Goal: Task Accomplishment & Management: Use online tool/utility

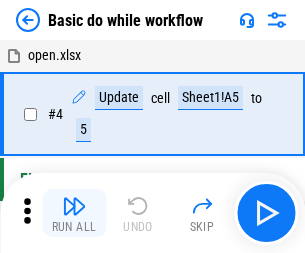
click at [74, 213] on img "button" at bounding box center [74, 206] width 24 height 24
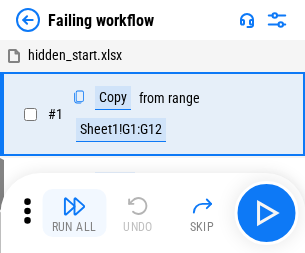
click at [74, 213] on img "button" at bounding box center [74, 206] width 24 height 24
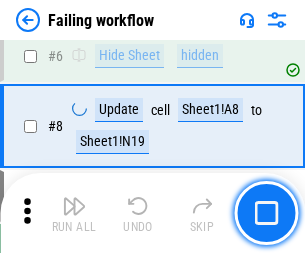
scroll to position [424, 0]
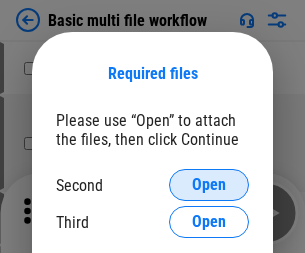
click at [209, 185] on span "Open" at bounding box center [209, 185] width 34 height 16
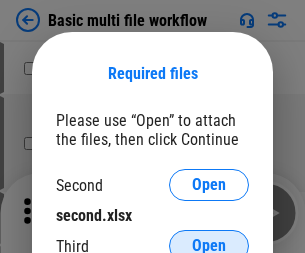
click at [209, 238] on span "Open" at bounding box center [209, 246] width 34 height 16
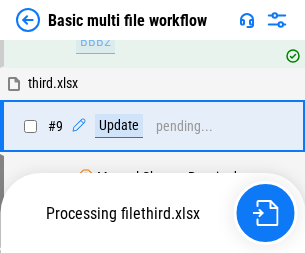
scroll to position [552, 0]
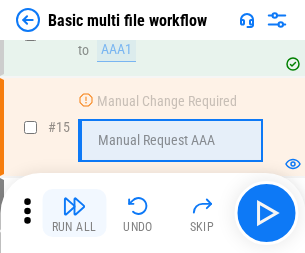
click at [74, 213] on img "button" at bounding box center [74, 206] width 24 height 24
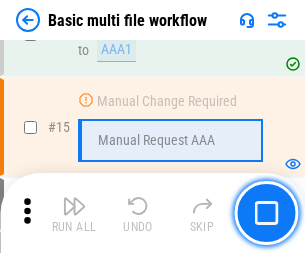
scroll to position [1331, 0]
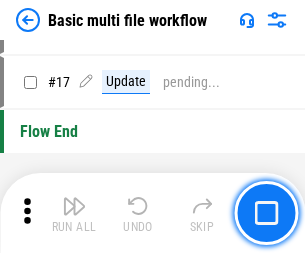
click at [74, 213] on img "button" at bounding box center [74, 206] width 24 height 24
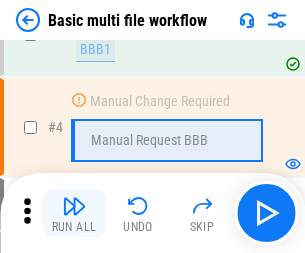
click at [74, 213] on img "button" at bounding box center [74, 206] width 24 height 24
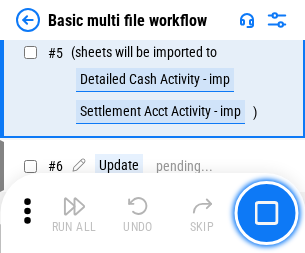
click at [74, 213] on img "button" at bounding box center [74, 206] width 24 height 24
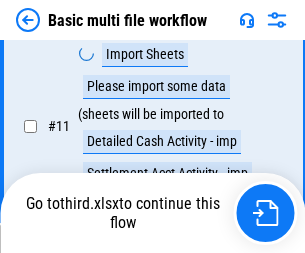
scroll to position [937, 0]
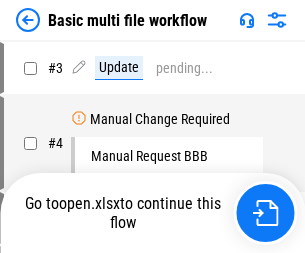
scroll to position [81, 0]
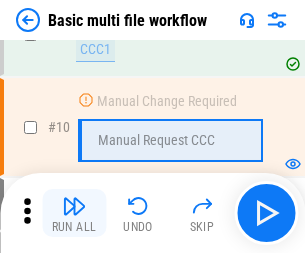
click at [74, 213] on img "button" at bounding box center [74, 206] width 24 height 24
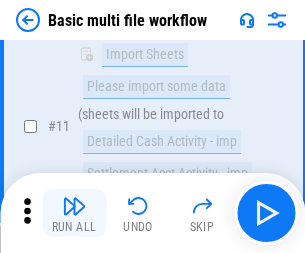
click at [74, 213] on img "button" at bounding box center [74, 206] width 24 height 24
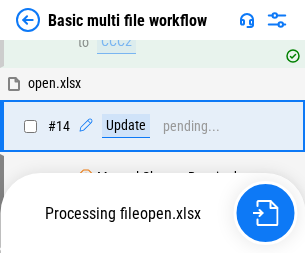
scroll to position [1046, 0]
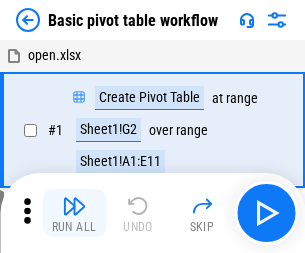
click at [74, 213] on img "button" at bounding box center [74, 206] width 24 height 24
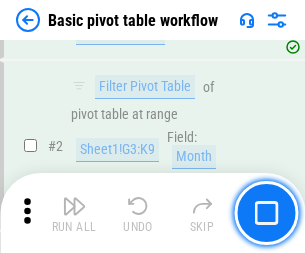
scroll to position [479, 0]
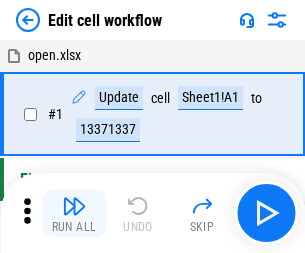
click at [74, 213] on img "button" at bounding box center [74, 206] width 24 height 24
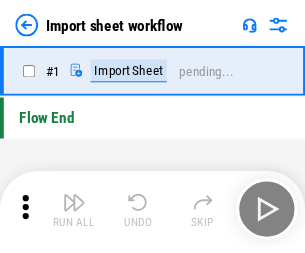
scroll to position [7, 0]
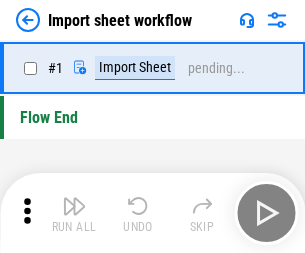
click at [74, 213] on img "button" at bounding box center [74, 206] width 24 height 24
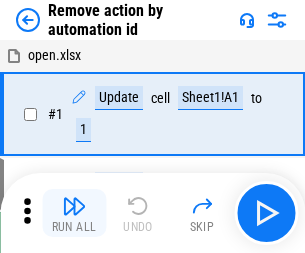
click at [74, 213] on img "button" at bounding box center [74, 206] width 24 height 24
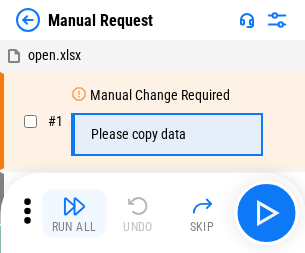
click at [74, 213] on img "button" at bounding box center [74, 206] width 24 height 24
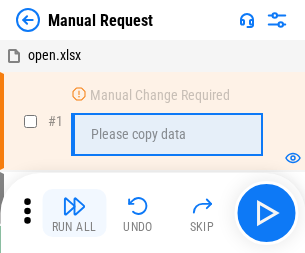
click at [74, 213] on img "button" at bounding box center [74, 206] width 24 height 24
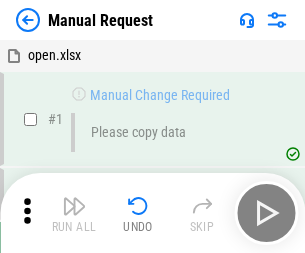
scroll to position [68, 0]
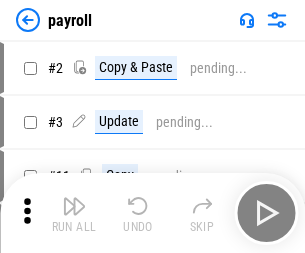
click at [74, 213] on img "button" at bounding box center [74, 206] width 24 height 24
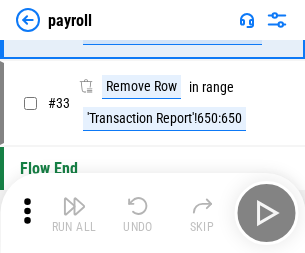
scroll to position [247, 0]
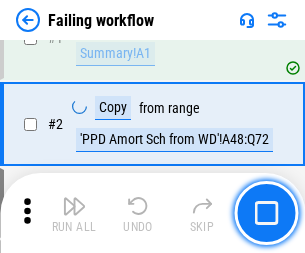
scroll to position [323, 0]
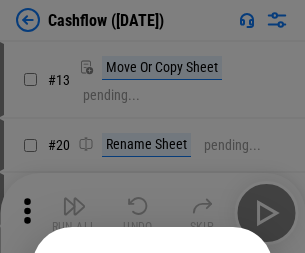
scroll to position [195, 0]
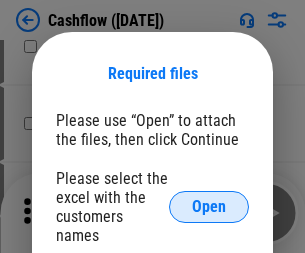
click at [209, 199] on span "Open" at bounding box center [209, 207] width 34 height 16
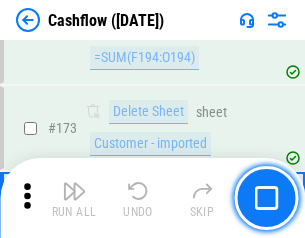
scroll to position [2117, 0]
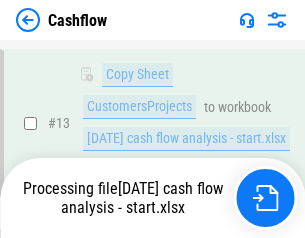
scroll to position [402, 0]
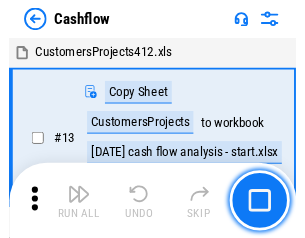
scroll to position [23, 0]
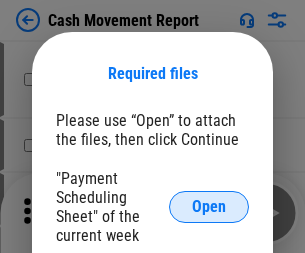
click at [209, 207] on span "Open" at bounding box center [209, 207] width 34 height 16
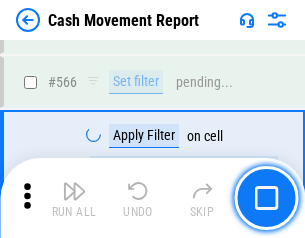
scroll to position [9164, 0]
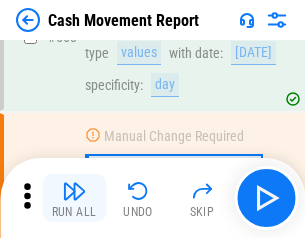
click at [74, 198] on img "button" at bounding box center [74, 191] width 24 height 24
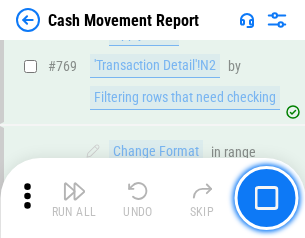
scroll to position [11111, 0]
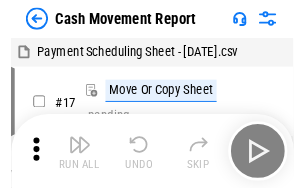
scroll to position [36, 0]
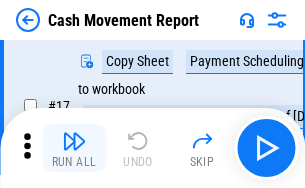
click at [74, 148] on img "button" at bounding box center [74, 141] width 24 height 24
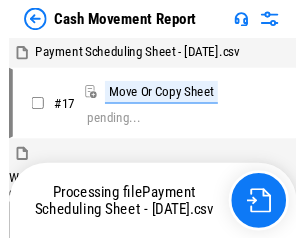
scroll to position [11, 0]
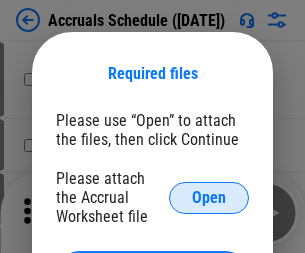
click at [209, 197] on span "Open" at bounding box center [209, 198] width 34 height 16
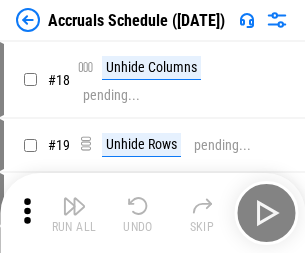
scroll to position [192, 0]
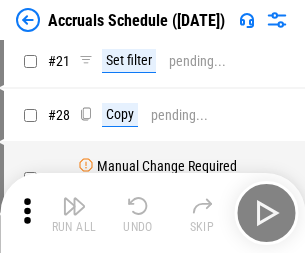
click at [74, 213] on img "button" at bounding box center [74, 206] width 24 height 24
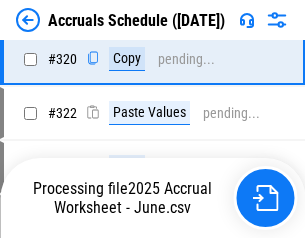
scroll to position [3719, 0]
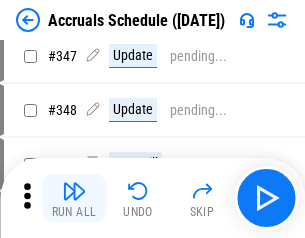
click at [74, 198] on img "button" at bounding box center [74, 191] width 24 height 24
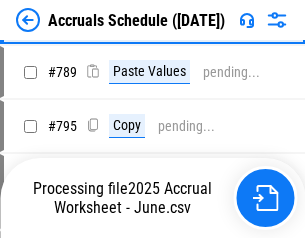
scroll to position [8399, 0]
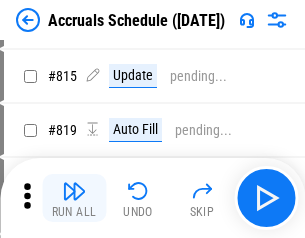
click at [74, 198] on img "button" at bounding box center [74, 191] width 24 height 24
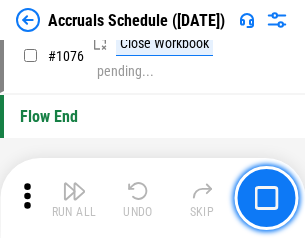
scroll to position [11976, 0]
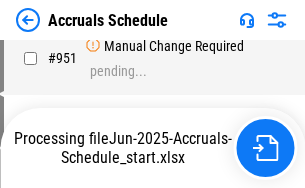
scroll to position [10998, 0]
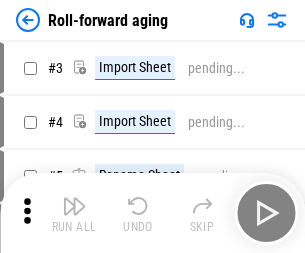
click at [74, 198] on img "button" at bounding box center [74, 206] width 24 height 24
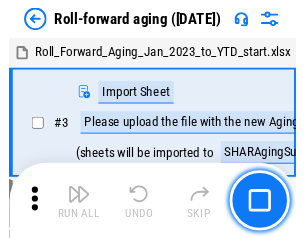
scroll to position [3, 0]
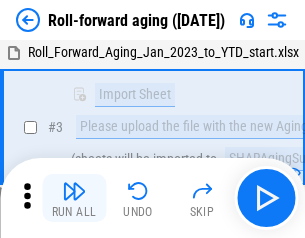
click at [74, 198] on img "button" at bounding box center [74, 191] width 24 height 24
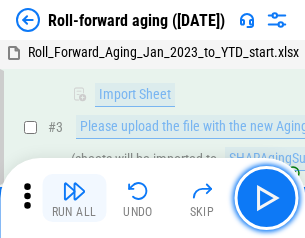
scroll to position [129, 0]
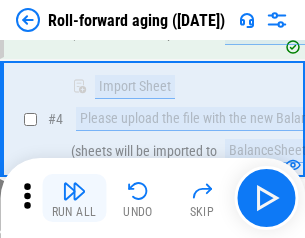
click at [74, 198] on img "button" at bounding box center [74, 191] width 24 height 24
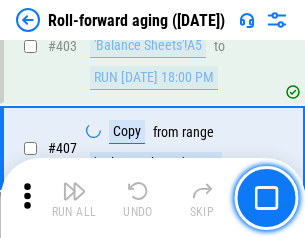
scroll to position [6934, 0]
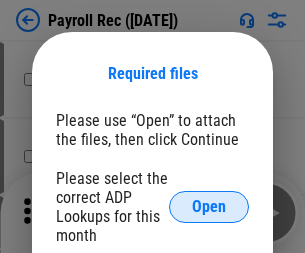
click at [209, 207] on span "Open" at bounding box center [209, 207] width 34 height 16
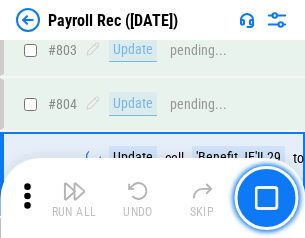
scroll to position [12704, 0]
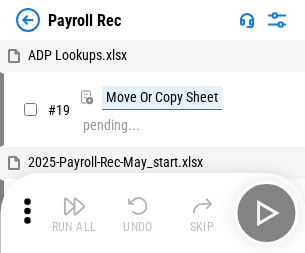
click at [74, 213] on img "button" at bounding box center [74, 206] width 24 height 24
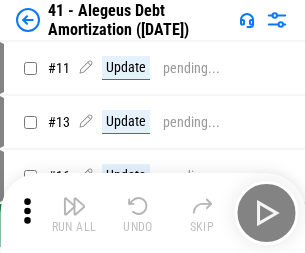
click at [74, 213] on img "button" at bounding box center [74, 206] width 24 height 24
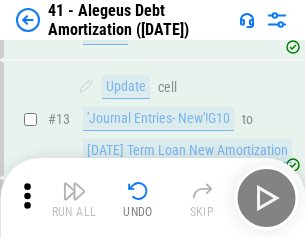
scroll to position [247, 0]
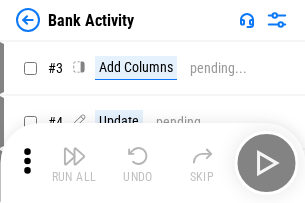
click at [74, 163] on img "button" at bounding box center [74, 156] width 24 height 24
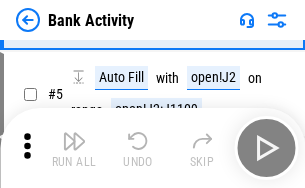
scroll to position [106, 0]
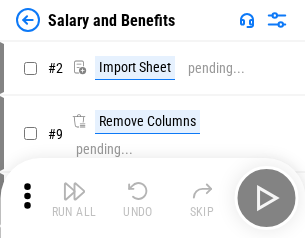
scroll to position [27, 0]
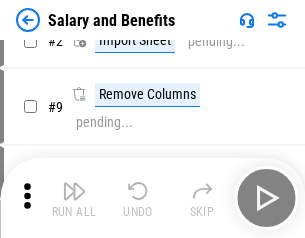
click at [74, 198] on img "button" at bounding box center [74, 191] width 24 height 24
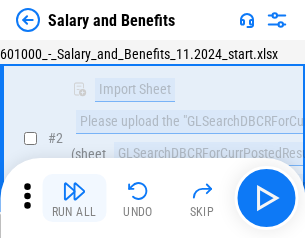
click at [74, 198] on img "button" at bounding box center [74, 191] width 24 height 24
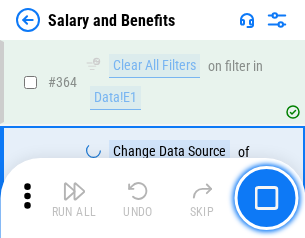
scroll to position [9416, 0]
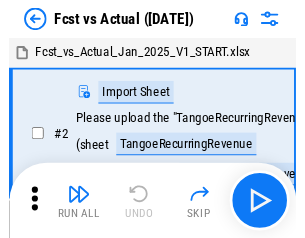
scroll to position [26, 0]
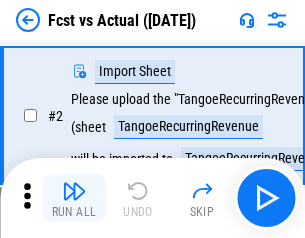
click at [74, 198] on img "button" at bounding box center [74, 191] width 24 height 24
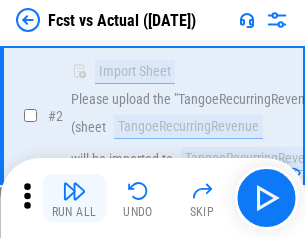
click at [74, 198] on img "button" at bounding box center [74, 191] width 24 height 24
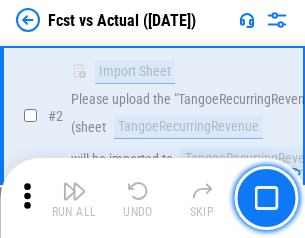
scroll to position [187, 0]
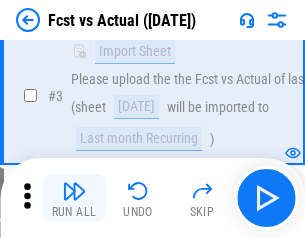
click at [74, 198] on img "button" at bounding box center [74, 191] width 24 height 24
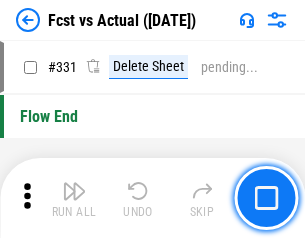
scroll to position [9571, 0]
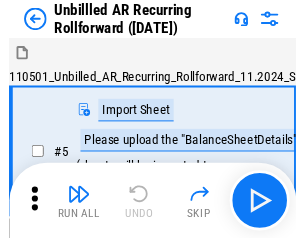
scroll to position [43, 0]
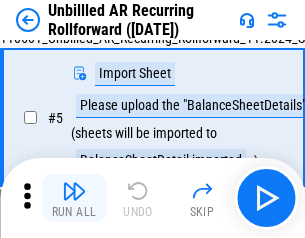
click at [74, 198] on img "button" at bounding box center [74, 191] width 24 height 24
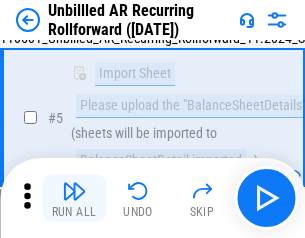
click at [74, 198] on img "button" at bounding box center [74, 191] width 24 height 24
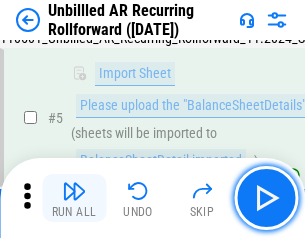
scroll to position [188, 0]
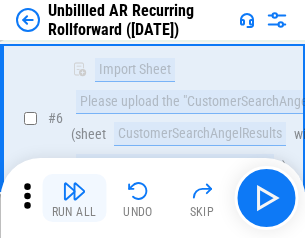
click at [74, 198] on img "button" at bounding box center [74, 191] width 24 height 24
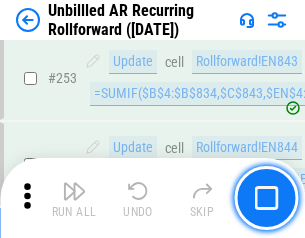
scroll to position [6792, 0]
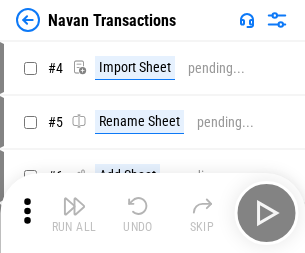
click at [74, 198] on img "button" at bounding box center [74, 206] width 24 height 24
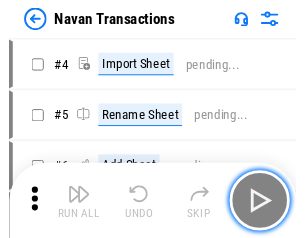
scroll to position [32, 0]
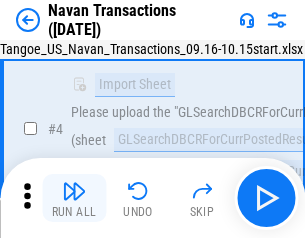
click at [74, 198] on img "button" at bounding box center [74, 191] width 24 height 24
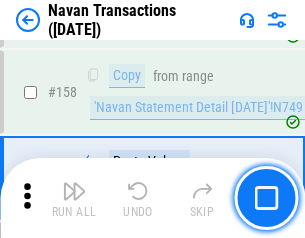
scroll to position [6483, 0]
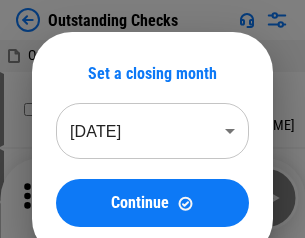
click at [74, 198] on img "button" at bounding box center [74, 191] width 24 height 24
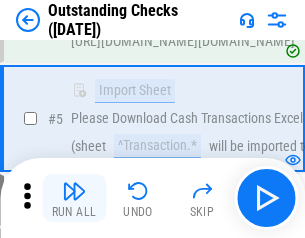
click at [74, 198] on img "button" at bounding box center [74, 191] width 24 height 24
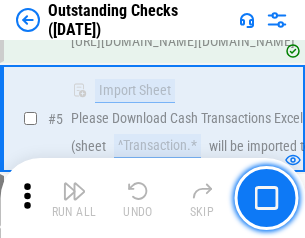
scroll to position [209, 0]
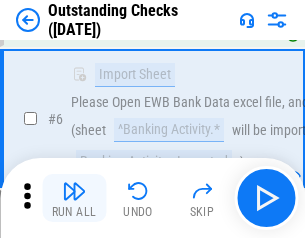
click at [74, 198] on img "button" at bounding box center [74, 191] width 24 height 24
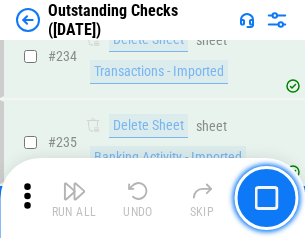
scroll to position [6072, 0]
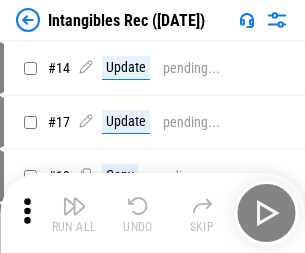
click at [74, 213] on img "button" at bounding box center [74, 206] width 24 height 24
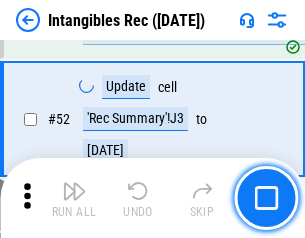
scroll to position [779, 0]
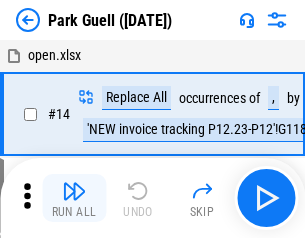
click at [74, 198] on img "button" at bounding box center [74, 191] width 24 height 24
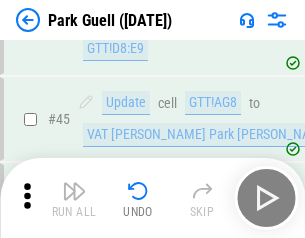
scroll to position [2501, 0]
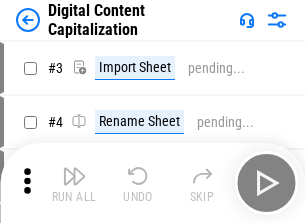
click at [74, 168] on img "button" at bounding box center [74, 176] width 24 height 24
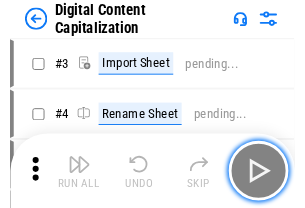
scroll to position [58, 0]
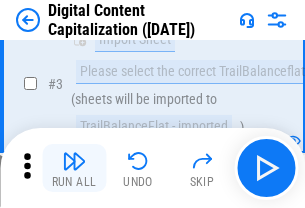
click at [74, 168] on img "button" at bounding box center [74, 161] width 24 height 24
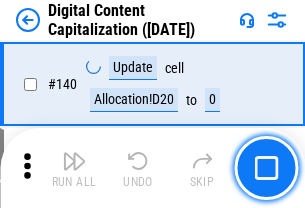
scroll to position [2121, 0]
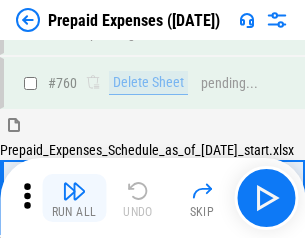
click at [74, 198] on img "button" at bounding box center [74, 191] width 24 height 24
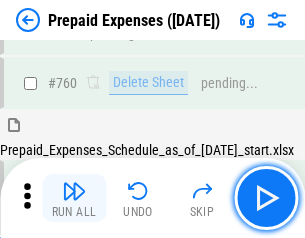
scroll to position [5542, 0]
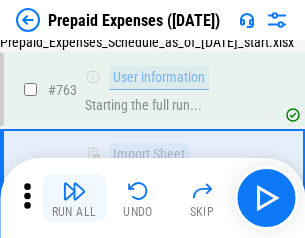
click at [74, 198] on img "button" at bounding box center [74, 191] width 24 height 24
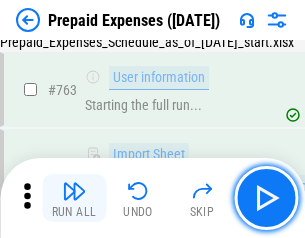
scroll to position [5660, 0]
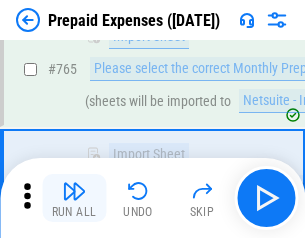
click at [74, 198] on img "button" at bounding box center [74, 191] width 24 height 24
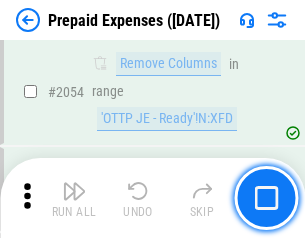
scroll to position [20901, 0]
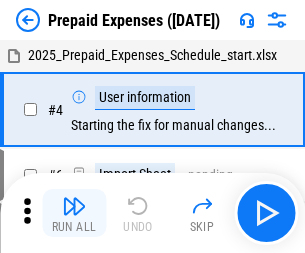
click at [74, 213] on img "button" at bounding box center [74, 206] width 24 height 24
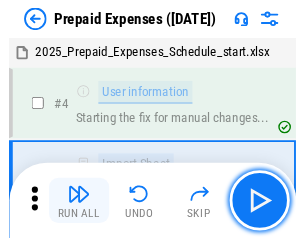
scroll to position [88, 0]
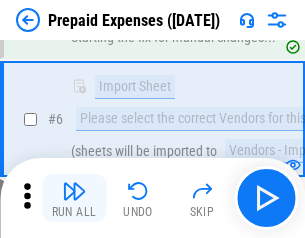
click at [74, 198] on img "button" at bounding box center [74, 191] width 24 height 24
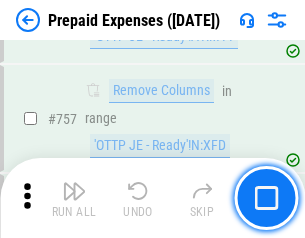
scroll to position [7125, 0]
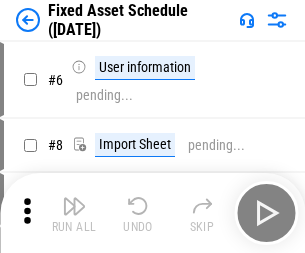
click at [74, 213] on img "button" at bounding box center [74, 206] width 24 height 24
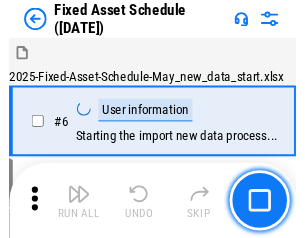
scroll to position [108, 0]
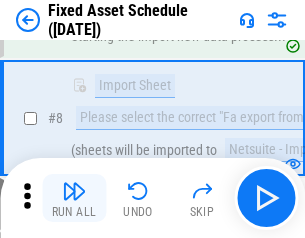
click at [74, 198] on img "button" at bounding box center [74, 191] width 24 height 24
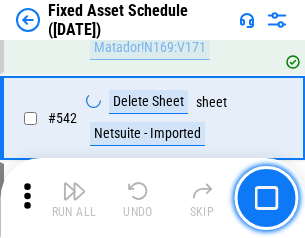
scroll to position [7129, 0]
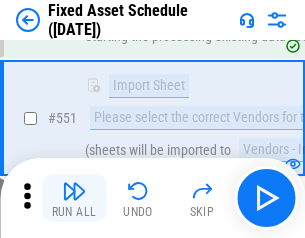
click at [74, 198] on img "button" at bounding box center [74, 191] width 24 height 24
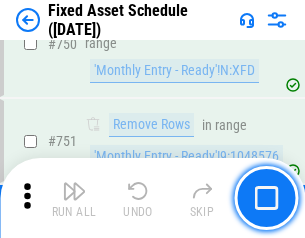
scroll to position [9748, 0]
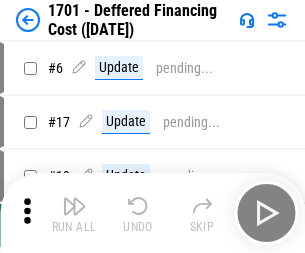
click at [74, 213] on img "button" at bounding box center [74, 206] width 24 height 24
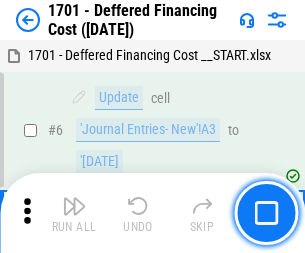
scroll to position [240, 0]
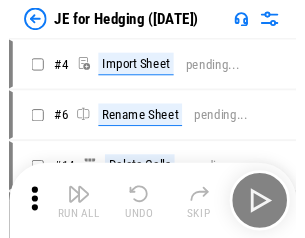
scroll to position [3, 0]
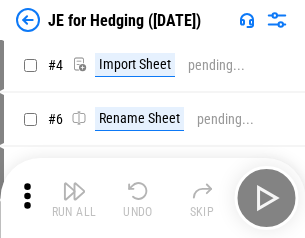
click at [74, 198] on img "button" at bounding box center [74, 191] width 24 height 24
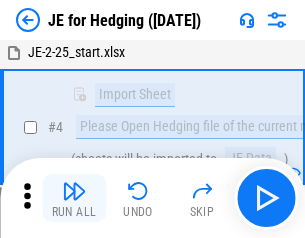
click at [74, 198] on img "button" at bounding box center [74, 191] width 24 height 24
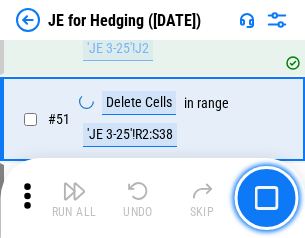
scroll to position [1295, 0]
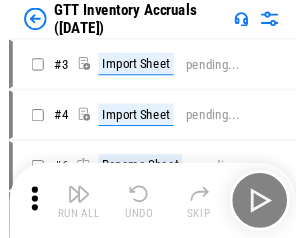
scroll to position [3, 0]
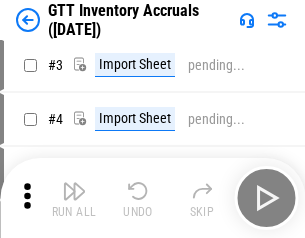
click at [74, 198] on img "button" at bounding box center [74, 191] width 24 height 24
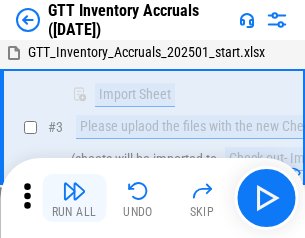
click at [74, 198] on img "button" at bounding box center [74, 191] width 24 height 24
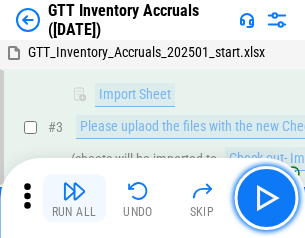
scroll to position [129, 0]
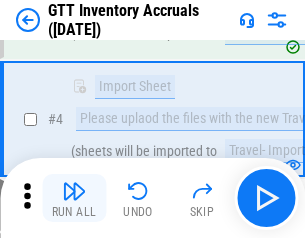
click at [74, 198] on img "button" at bounding box center [74, 191] width 24 height 24
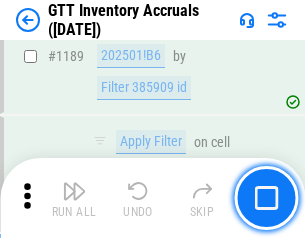
scroll to position [16328, 0]
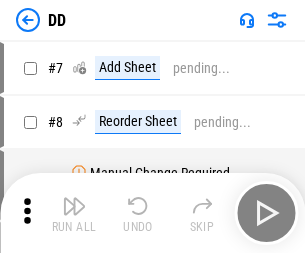
click at [74, 213] on img "button" at bounding box center [74, 206] width 24 height 24
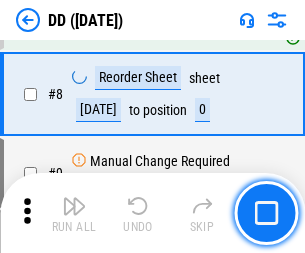
scroll to position [193, 0]
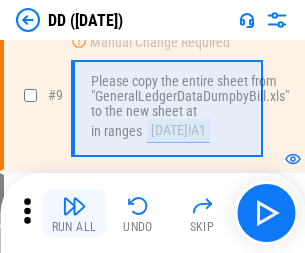
click at [74, 213] on img "button" at bounding box center [74, 206] width 24 height 24
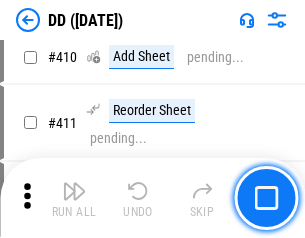
scroll to position [8946, 0]
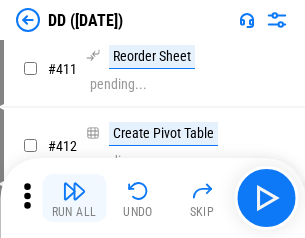
click at [74, 198] on img "button" at bounding box center [74, 191] width 24 height 24
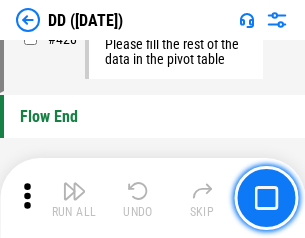
scroll to position [9570, 0]
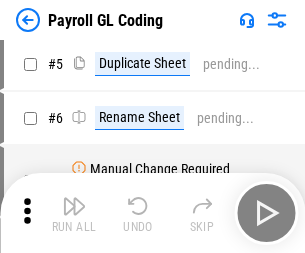
click at [74, 213] on img "button" at bounding box center [74, 206] width 24 height 24
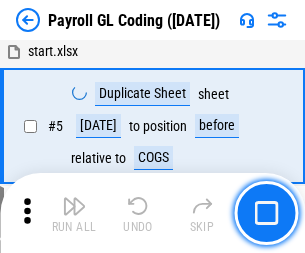
scroll to position [240, 0]
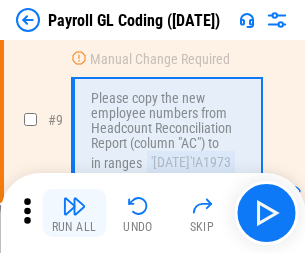
click at [74, 213] on img "button" at bounding box center [74, 206] width 24 height 24
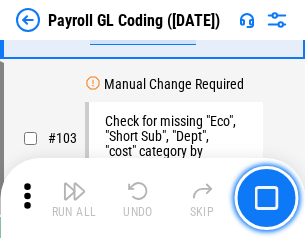
scroll to position [4691, 0]
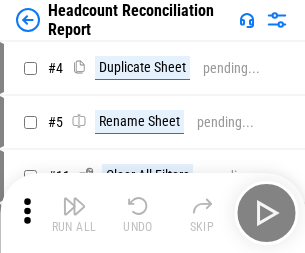
click at [74, 213] on img "button" at bounding box center [74, 206] width 24 height 24
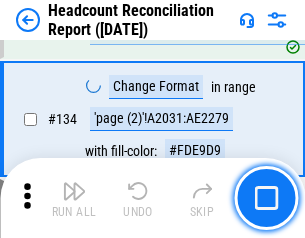
scroll to position [2404, 0]
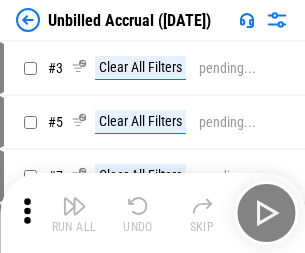
click at [74, 213] on img "button" at bounding box center [74, 206] width 24 height 24
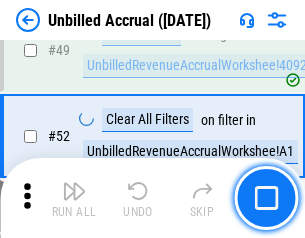
scroll to position [1814, 0]
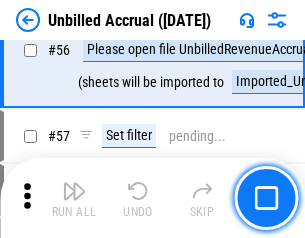
click at [74, 198] on img "button" at bounding box center [74, 191] width 24 height 24
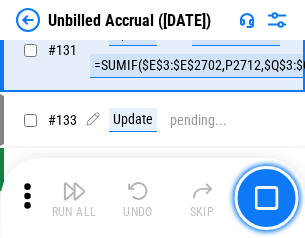
scroll to position [5956, 0]
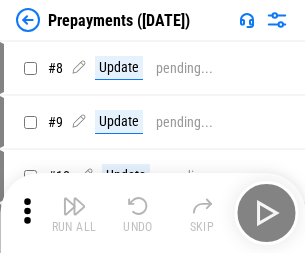
click at [74, 213] on img "button" at bounding box center [74, 206] width 24 height 24
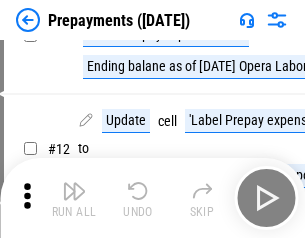
scroll to position [125, 0]
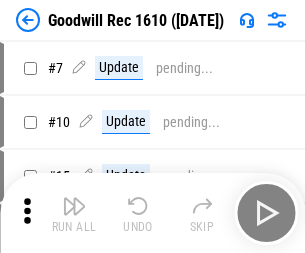
click at [74, 213] on img "button" at bounding box center [74, 206] width 24 height 24
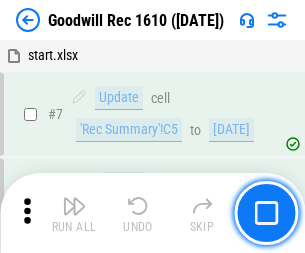
scroll to position [342, 0]
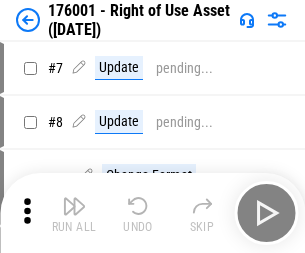
click at [74, 213] on img "button" at bounding box center [74, 206] width 24 height 24
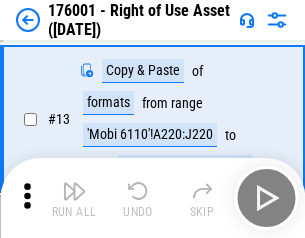
scroll to position [129, 0]
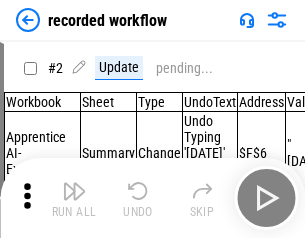
click at [74, 198] on img "button" at bounding box center [74, 191] width 24 height 24
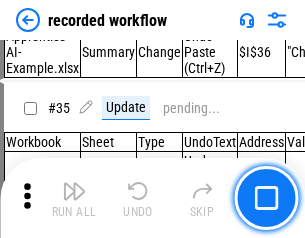
scroll to position [6250, 0]
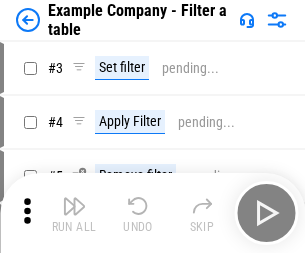
click at [74, 213] on img "button" at bounding box center [74, 206] width 24 height 24
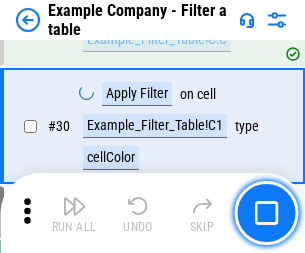
scroll to position [1830, 0]
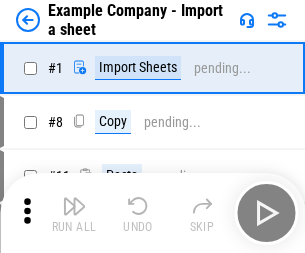
click at [74, 198] on img "button" at bounding box center [74, 206] width 24 height 24
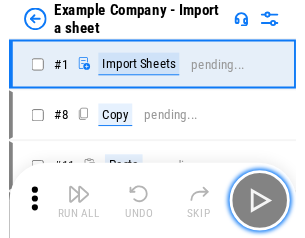
scroll to position [31, 0]
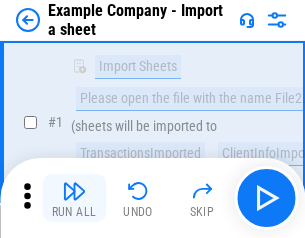
click at [74, 198] on img "button" at bounding box center [74, 191] width 24 height 24
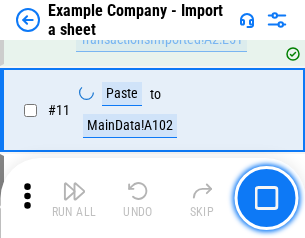
scroll to position [442, 0]
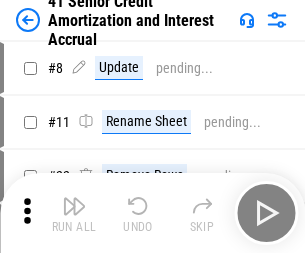
click at [74, 198] on img "button" at bounding box center [74, 206] width 24 height 24
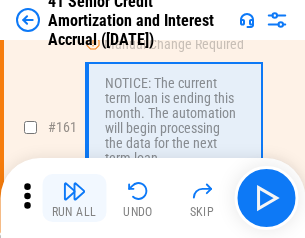
click at [74, 198] on img "button" at bounding box center [74, 191] width 24 height 24
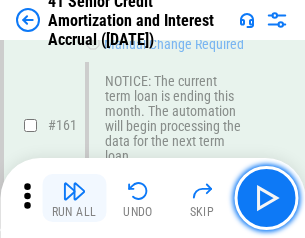
scroll to position [2139, 0]
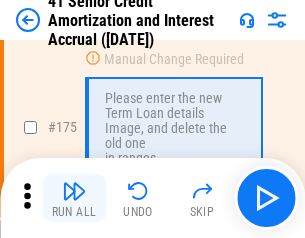
click at [74, 198] on img "button" at bounding box center [74, 191] width 24 height 24
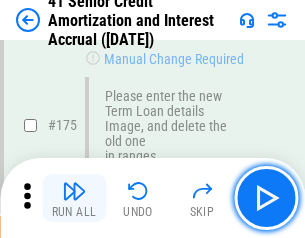
scroll to position [2342, 0]
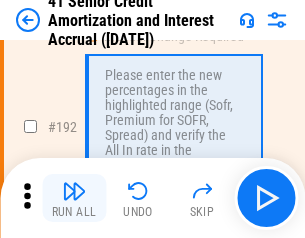
click at [74, 198] on img "button" at bounding box center [74, 191] width 24 height 24
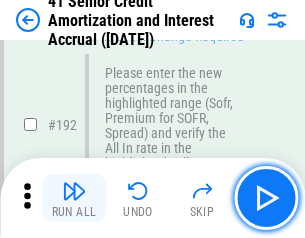
scroll to position [2552, 0]
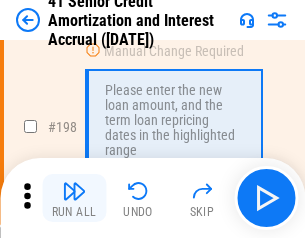
click at [74, 198] on img "button" at bounding box center [74, 191] width 24 height 24
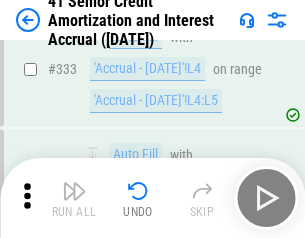
scroll to position [5108, 0]
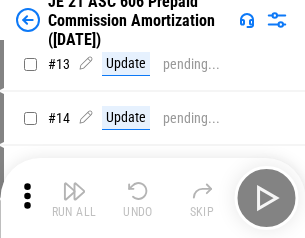
click at [74, 198] on img "button" at bounding box center [74, 191] width 24 height 24
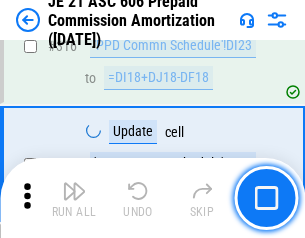
scroll to position [3733, 0]
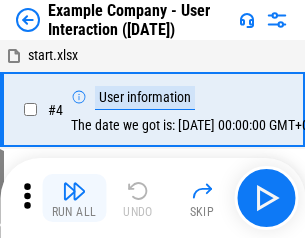
click at [74, 198] on img "button" at bounding box center [74, 191] width 24 height 24
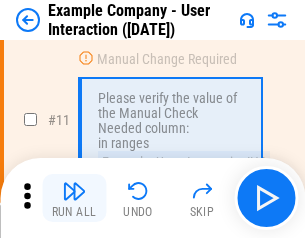
click at [74, 198] on img "button" at bounding box center [74, 191] width 24 height 24
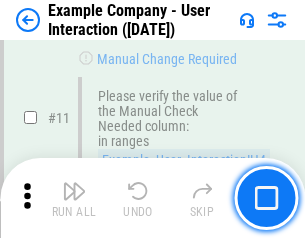
scroll to position [433, 0]
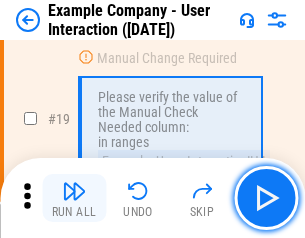
click at [74, 198] on img "button" at bounding box center [74, 191] width 24 height 24
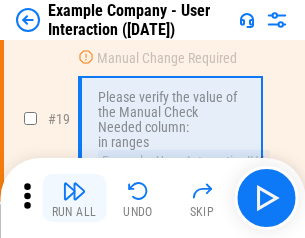
click at [74, 198] on img "button" at bounding box center [74, 191] width 24 height 24
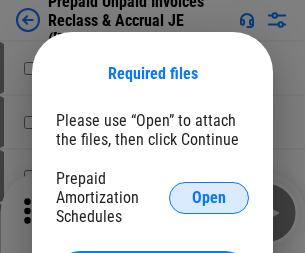
click at [209, 197] on span "Open" at bounding box center [209, 198] width 34 height 16
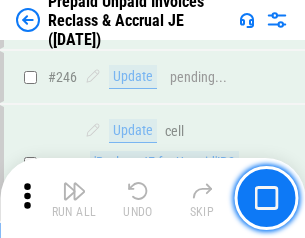
scroll to position [2699, 0]
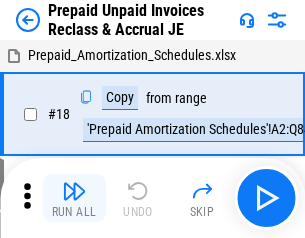
click at [74, 198] on img "button" at bounding box center [74, 191] width 24 height 24
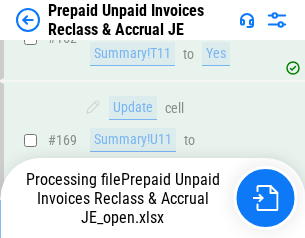
scroll to position [1740, 0]
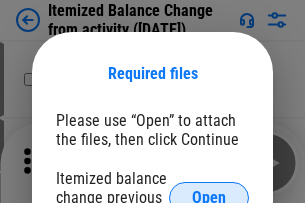
click at [209, 190] on span "Open" at bounding box center [209, 198] width 34 height 16
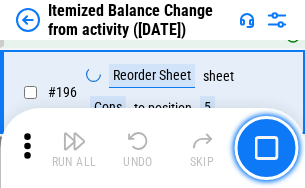
scroll to position [3848, 0]
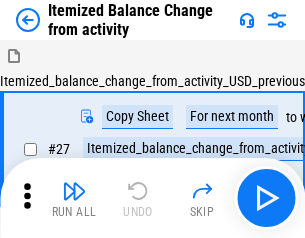
scroll to position [31, 0]
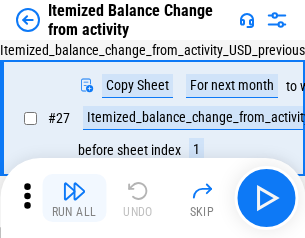
click at [74, 198] on img "button" at bounding box center [74, 191] width 24 height 24
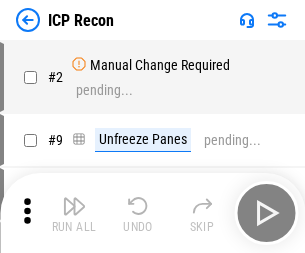
scroll to position [9, 0]
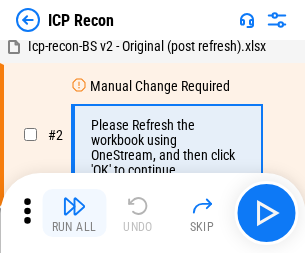
click at [74, 213] on img "button" at bounding box center [74, 206] width 24 height 24
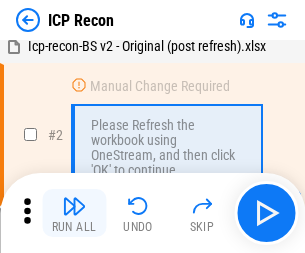
click at [74, 213] on img "button" at bounding box center [74, 206] width 24 height 24
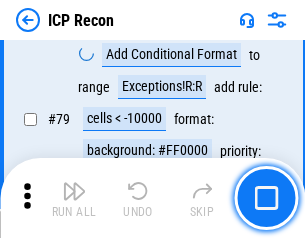
scroll to position [1960, 0]
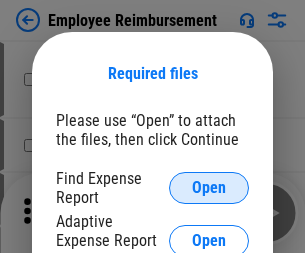
click at [209, 188] on span "Open" at bounding box center [209, 188] width 34 height 16
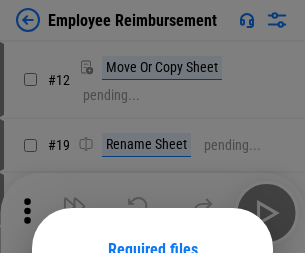
scroll to position [176, 0]
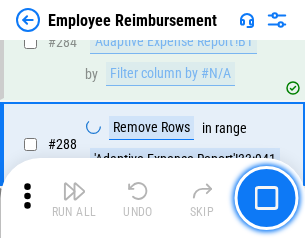
scroll to position [5435, 0]
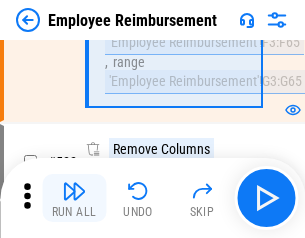
click at [74, 198] on img "button" at bounding box center [74, 191] width 24 height 24
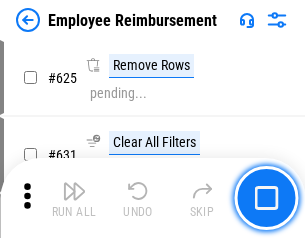
scroll to position [11972, 0]
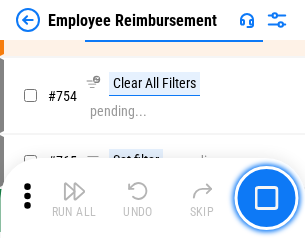
click at [74, 198] on img "button" at bounding box center [74, 191] width 24 height 24
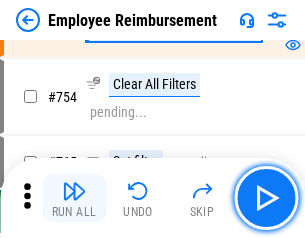
click at [74, 198] on img "button" at bounding box center [74, 191] width 24 height 24
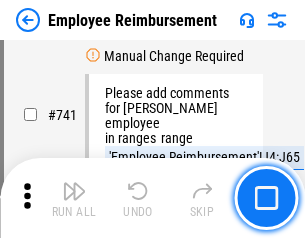
scroll to position [14028, 0]
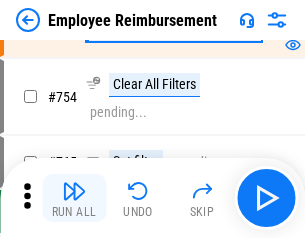
click at [74, 198] on img "button" at bounding box center [74, 191] width 24 height 24
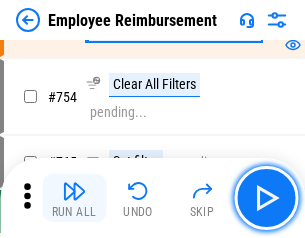
click at [74, 198] on img "button" at bounding box center [74, 191] width 24 height 24
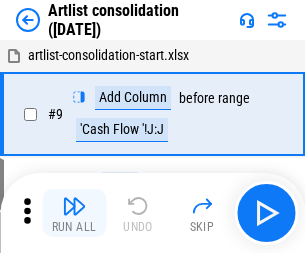
click at [74, 213] on img "button" at bounding box center [74, 206] width 24 height 24
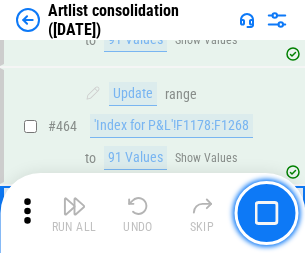
scroll to position [8755, 0]
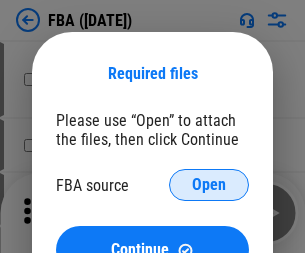
click at [209, 185] on span "Open" at bounding box center [209, 185] width 34 height 16
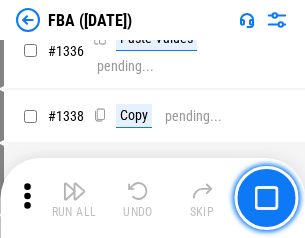
scroll to position [20918, 0]
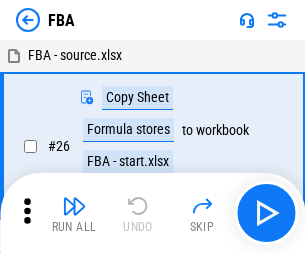
scroll to position [20, 0]
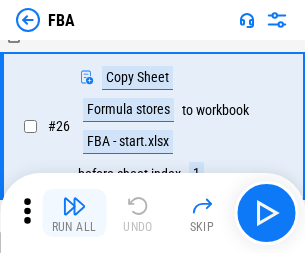
click at [74, 213] on img "button" at bounding box center [74, 206] width 24 height 24
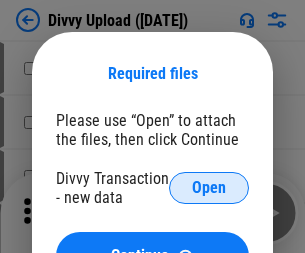
click at [209, 188] on span "Open" at bounding box center [209, 188] width 34 height 16
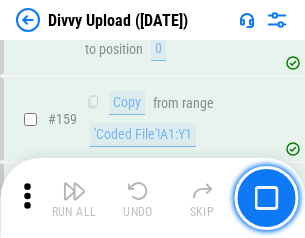
scroll to position [2071, 0]
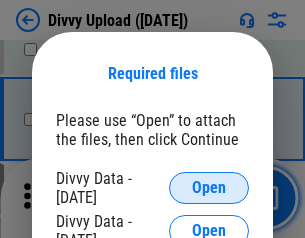
click at [209, 188] on span "Open" at bounding box center [209, 188] width 34 height 16
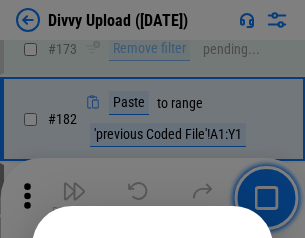
scroll to position [2245, 0]
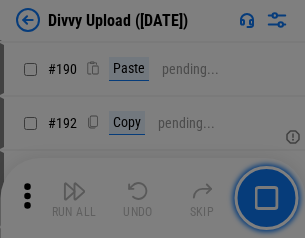
scroll to position [2524, 0]
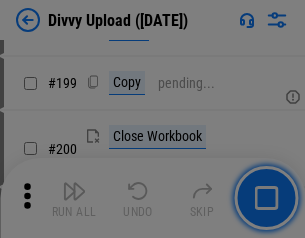
scroll to position [2907, 0]
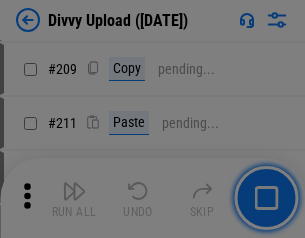
scroll to position [3396, 0]
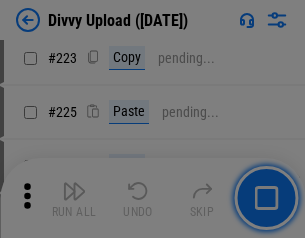
scroll to position [3990, 0]
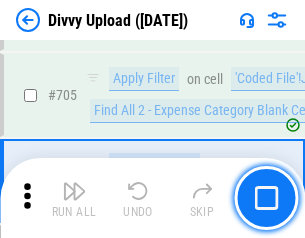
scroll to position [13678, 0]
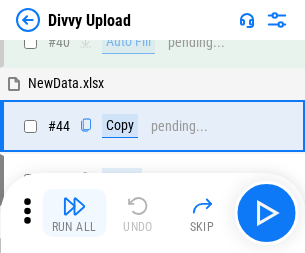
click at [74, 213] on img "button" at bounding box center [74, 206] width 24 height 24
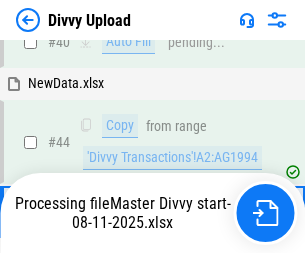
scroll to position [220, 0]
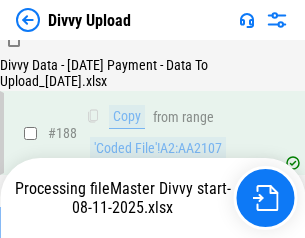
scroll to position [2354, 0]
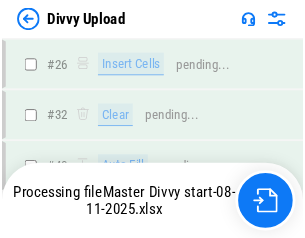
scroll to position [2071, 0]
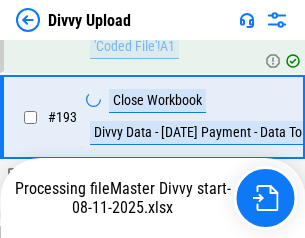
scroll to position [2794, 0]
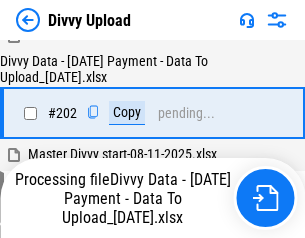
scroll to position [3235, 0]
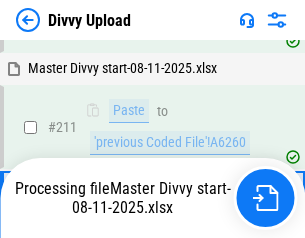
scroll to position [3778, 0]
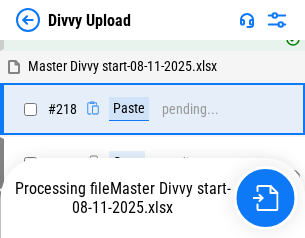
scroll to position [4219, 0]
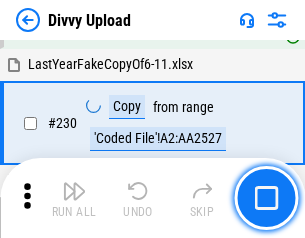
scroll to position [4962, 0]
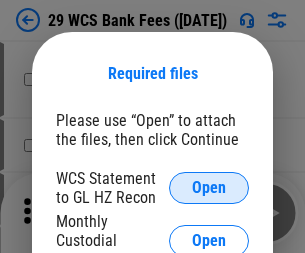
click at [209, 188] on span "Open" at bounding box center [209, 188] width 34 height 16
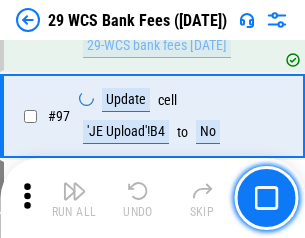
scroll to position [1949, 0]
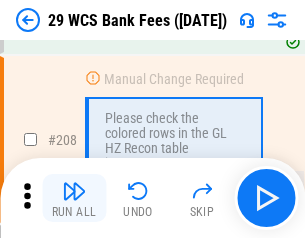
click at [74, 198] on img "button" at bounding box center [74, 191] width 24 height 24
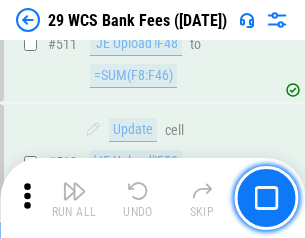
scroll to position [10060, 0]
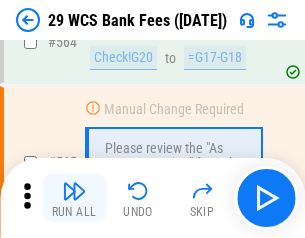
click at [74, 198] on img "button" at bounding box center [74, 191] width 24 height 24
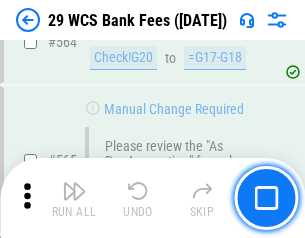
scroll to position [10814, 0]
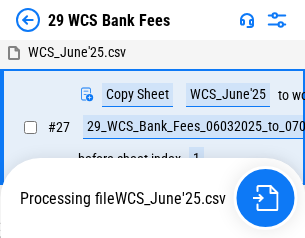
scroll to position [399, 0]
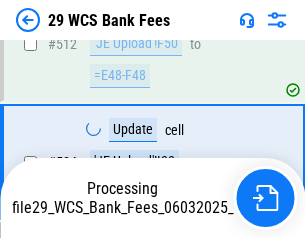
scroll to position [10453, 0]
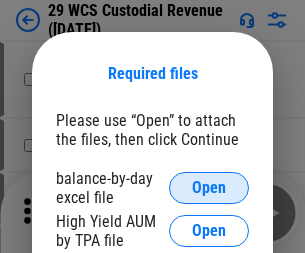
click at [209, 188] on span "Open" at bounding box center [209, 188] width 34 height 16
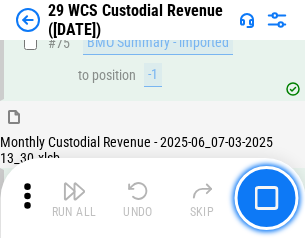
scroll to position [2089, 0]
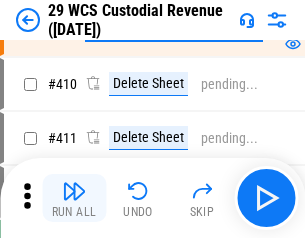
click at [74, 198] on img "button" at bounding box center [74, 191] width 24 height 24
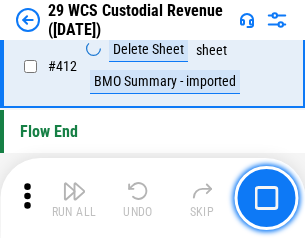
scroll to position [9549, 0]
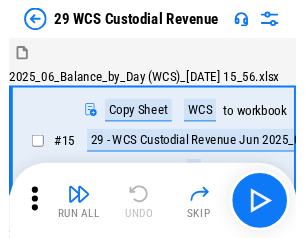
scroll to position [48, 0]
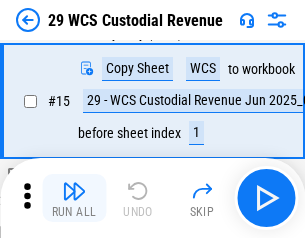
click at [74, 198] on img "button" at bounding box center [74, 191] width 24 height 24
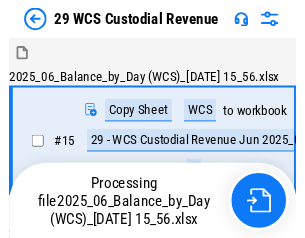
scroll to position [48, 0]
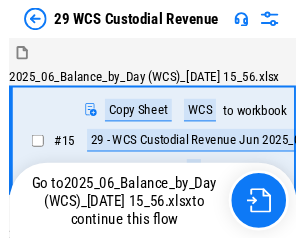
scroll to position [37, 0]
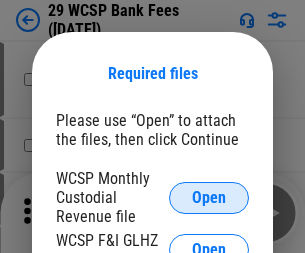
click at [209, 197] on span "Open" at bounding box center [209, 198] width 34 height 16
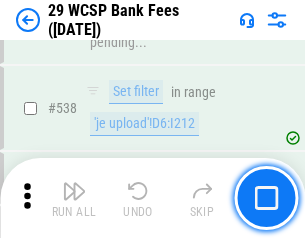
scroll to position [7683, 0]
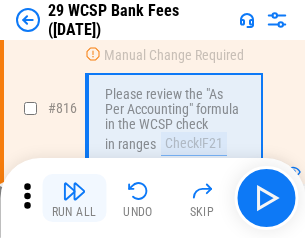
click at [74, 198] on img "button" at bounding box center [74, 191] width 24 height 24
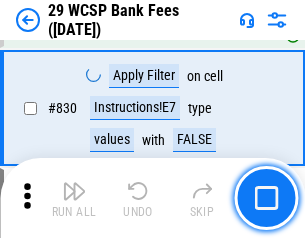
scroll to position [12687, 0]
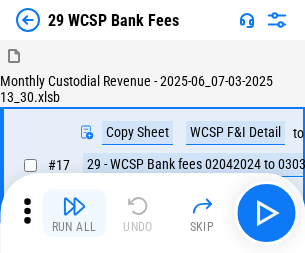
click at [74, 198] on img "button" at bounding box center [74, 206] width 24 height 24
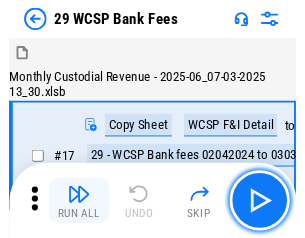
scroll to position [48, 0]
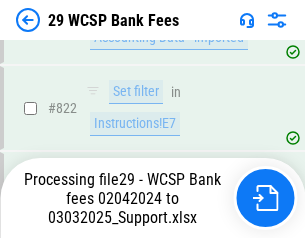
scroll to position [12413, 0]
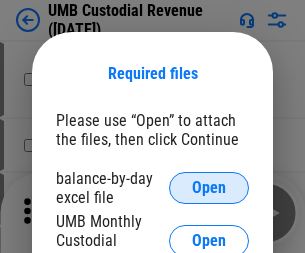
click at [209, 188] on span "Open" at bounding box center [209, 188] width 34 height 16
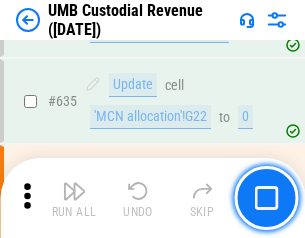
scroll to position [10464, 0]
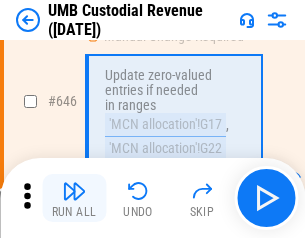
click at [74, 198] on img "button" at bounding box center [74, 191] width 24 height 24
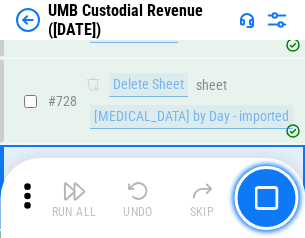
scroll to position [12335, 0]
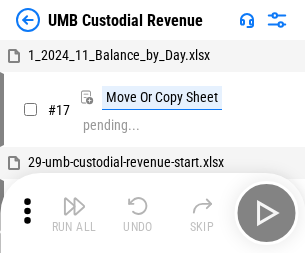
scroll to position [15, 0]
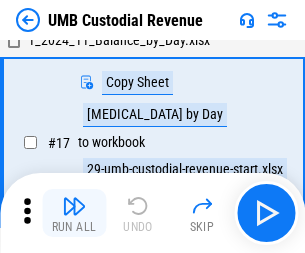
click at [74, 213] on img "button" at bounding box center [74, 206] width 24 height 24
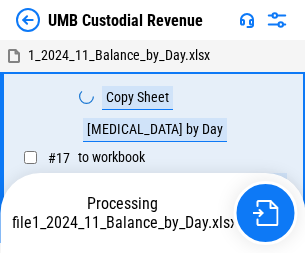
scroll to position [15, 0]
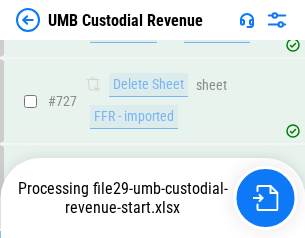
scroll to position [12289, 0]
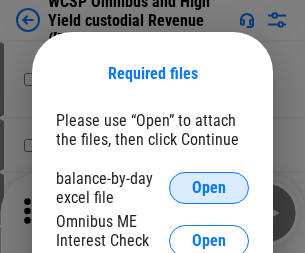
click at [209, 188] on span "Open" at bounding box center [209, 188] width 34 height 16
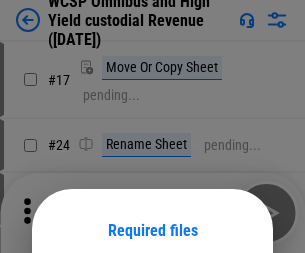
scroll to position [157, 0]
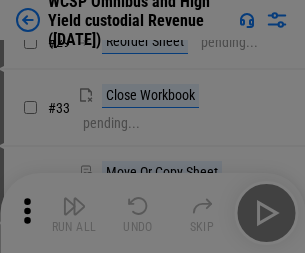
scroll to position [457, 0]
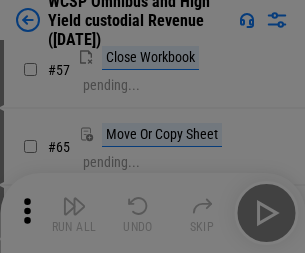
scroll to position [872, 0]
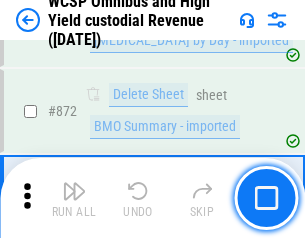
scroll to position [16923, 0]
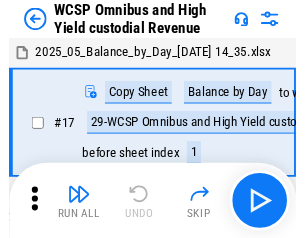
scroll to position [11, 0]
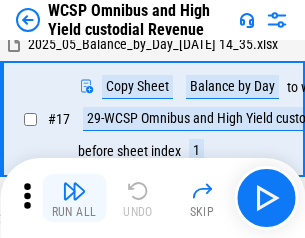
click at [74, 198] on img "button" at bounding box center [74, 191] width 24 height 24
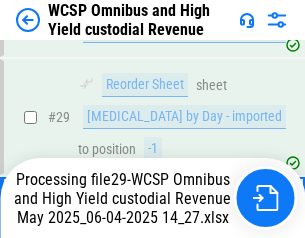
scroll to position [416, 0]
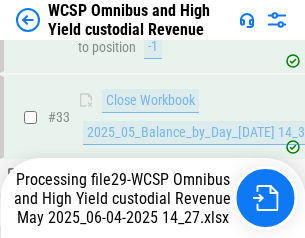
scroll to position [888, 0]
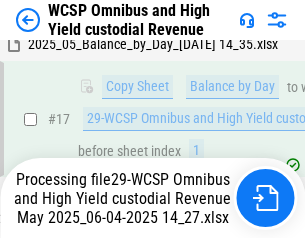
scroll to position [416, 0]
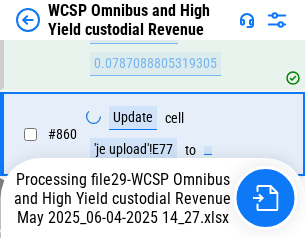
scroll to position [16877, 0]
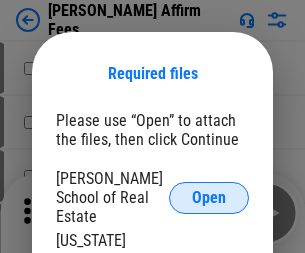
click at [209, 190] on span "Open" at bounding box center [209, 198] width 34 height 16
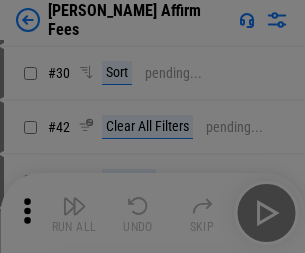
scroll to position [407, 0]
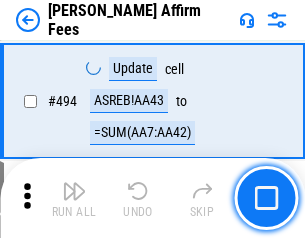
scroll to position [5437, 0]
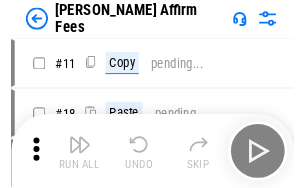
scroll to position [20, 0]
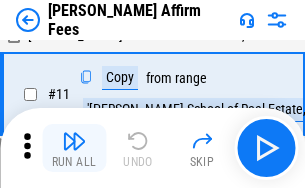
click at [74, 148] on img "button" at bounding box center [74, 141] width 24 height 24
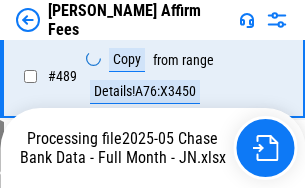
scroll to position [5244, 0]
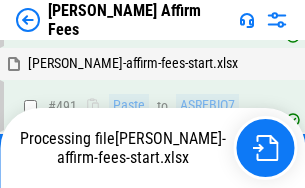
scroll to position [5360, 0]
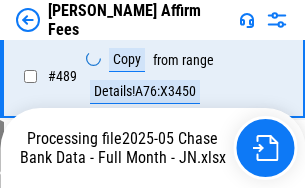
scroll to position [5274, 0]
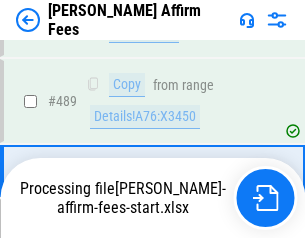
scroll to position [5219, 0]
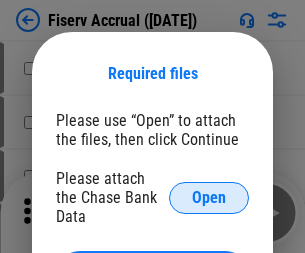
click at [209, 190] on span "Open" at bounding box center [209, 198] width 34 height 16
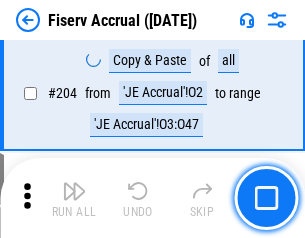
scroll to position [5162, 0]
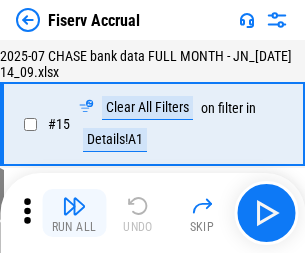
click at [74, 213] on img "button" at bounding box center [74, 206] width 24 height 24
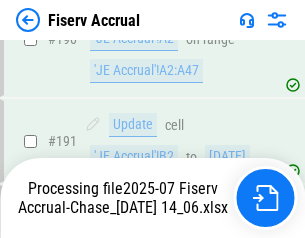
scroll to position [5257, 0]
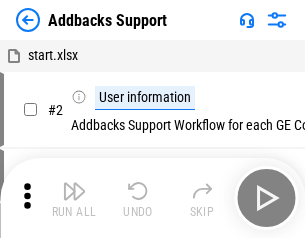
click at [74, 198] on img "button" at bounding box center [74, 191] width 24 height 24
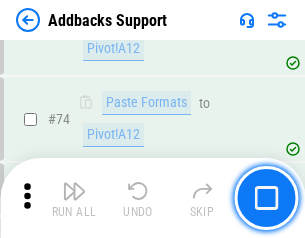
scroll to position [1456, 0]
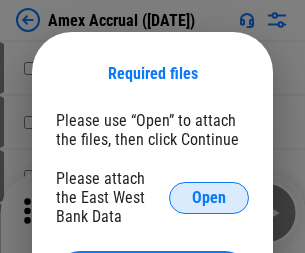
click at [209, 197] on span "Open" at bounding box center [209, 198] width 34 height 16
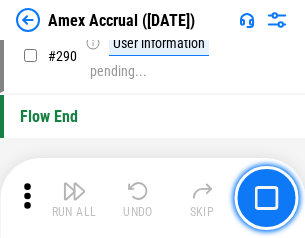
scroll to position [5982, 0]
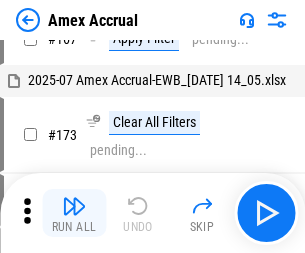
click at [74, 213] on img "button" at bounding box center [74, 206] width 24 height 24
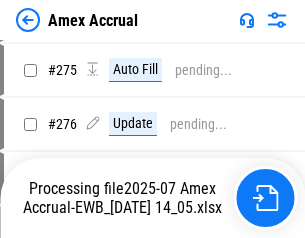
scroll to position [5829, 0]
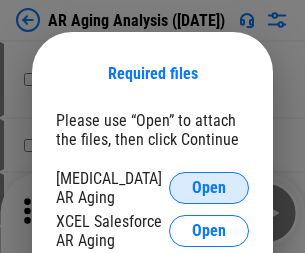
click at [209, 185] on span "Open" at bounding box center [209, 188] width 34 height 16
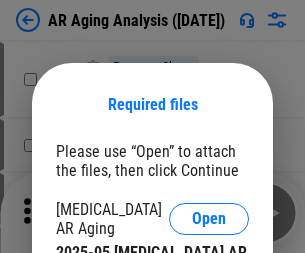
scroll to position [31, 0]
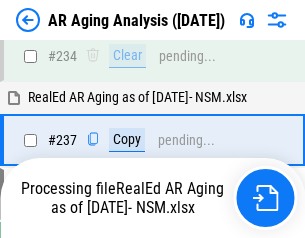
scroll to position [3099, 0]
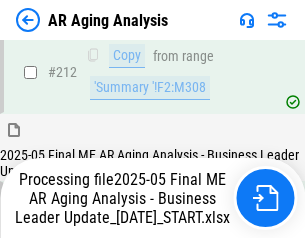
scroll to position [3076, 0]
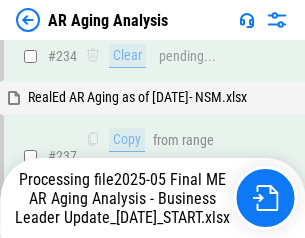
scroll to position [3159, 0]
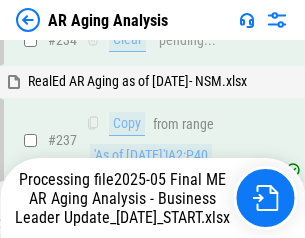
scroll to position [3159, 0]
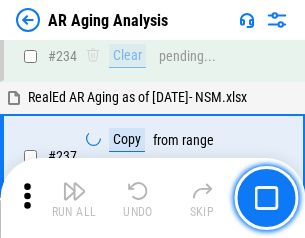
scroll to position [3076, 0]
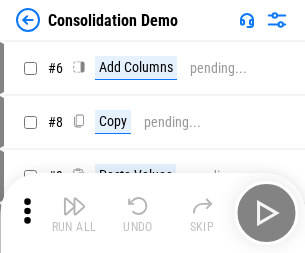
click at [74, 213] on img "button" at bounding box center [74, 206] width 24 height 24
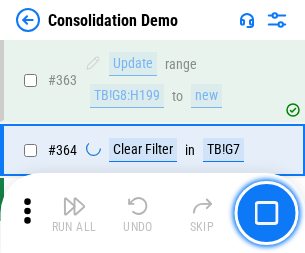
scroll to position [6702, 0]
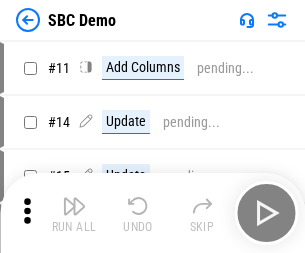
click at [74, 213] on img "button" at bounding box center [74, 206] width 24 height 24
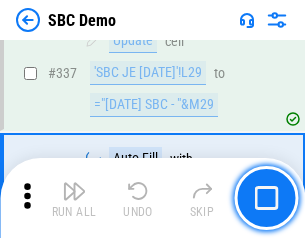
scroll to position [5260, 0]
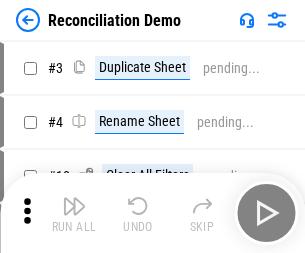
click at [74, 213] on img "button" at bounding box center [74, 206] width 24 height 24
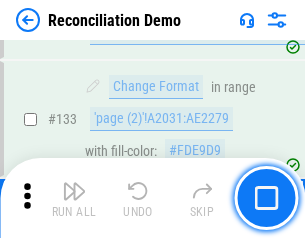
scroll to position [2375, 0]
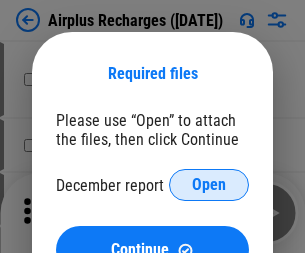
click at [209, 185] on span "Open" at bounding box center [209, 185] width 34 height 16
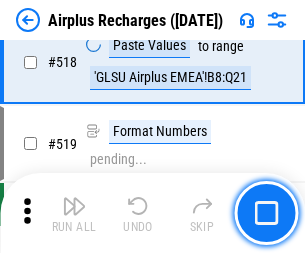
scroll to position [8604, 0]
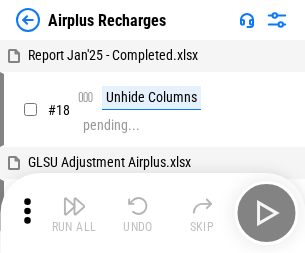
click at [74, 213] on img "button" at bounding box center [74, 206] width 24 height 24
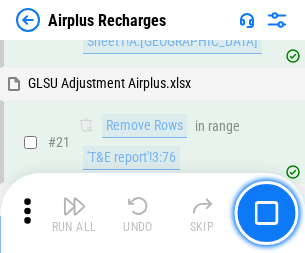
scroll to position [204, 0]
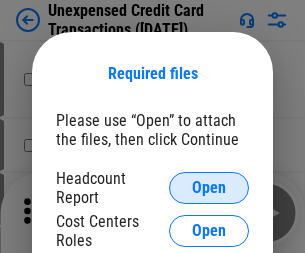
click at [209, 188] on span "Open" at bounding box center [209, 188] width 34 height 16
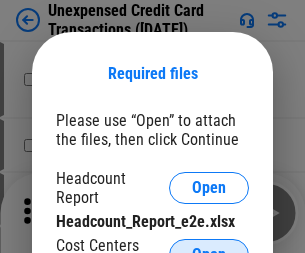
click at [209, 247] on span "Open" at bounding box center [209, 255] width 34 height 16
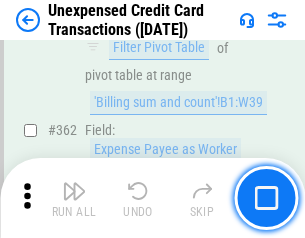
scroll to position [5142, 0]
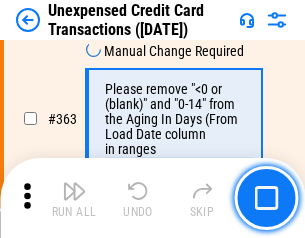
click at [74, 198] on img "button" at bounding box center [74, 191] width 24 height 24
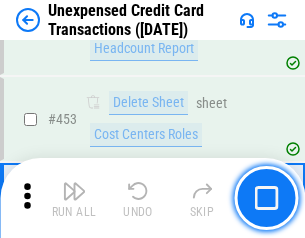
scroll to position [6820, 0]
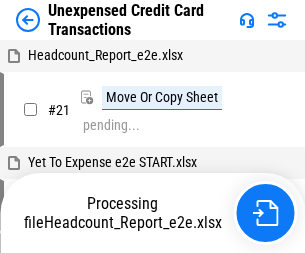
scroll to position [31, 0]
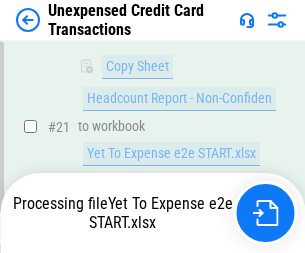
scroll to position [427, 0]
